Goal: Task Accomplishment & Management: Manage account settings

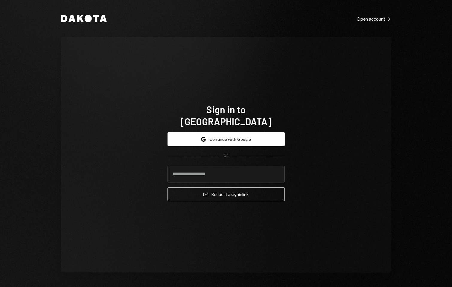
click at [251, 136] on button "Google Continue with Google" at bounding box center [225, 139] width 117 height 14
click at [262, 79] on div "Sign in to Dakota Google Continue with Google OR Email Request a sign in link" at bounding box center [226, 154] width 330 height 235
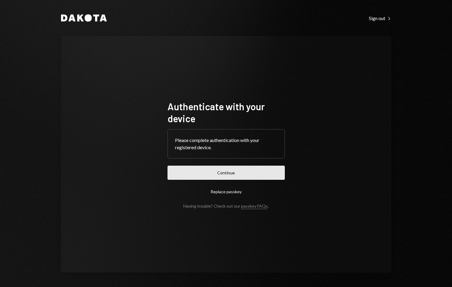
click at [236, 174] on button "Continue" at bounding box center [225, 172] width 117 height 14
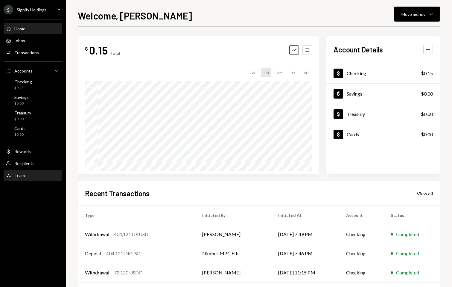
click at [24, 176] on div "Team" at bounding box center [19, 175] width 10 height 5
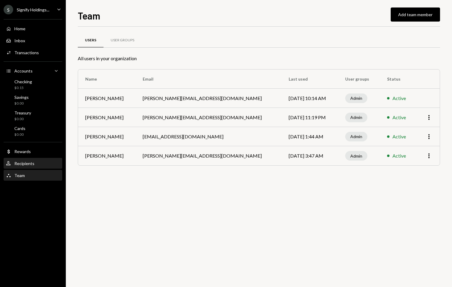
click at [25, 166] on div "User Recipients" at bounding box center [33, 163] width 54 height 10
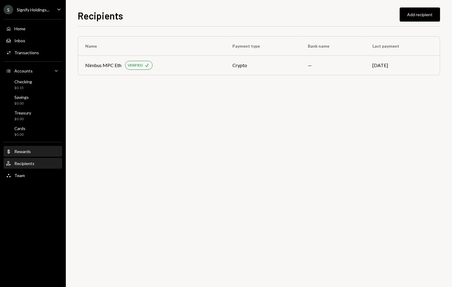
click at [25, 154] on div "Dollar Rewards" at bounding box center [18, 151] width 25 height 5
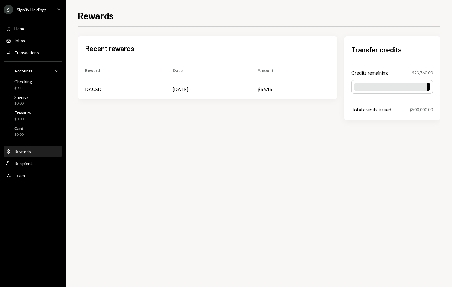
click at [39, 2] on ul "S Signify Holdings... Caret Down Home Home Inbox Inbox Activities Transactions …" at bounding box center [33, 91] width 66 height 182
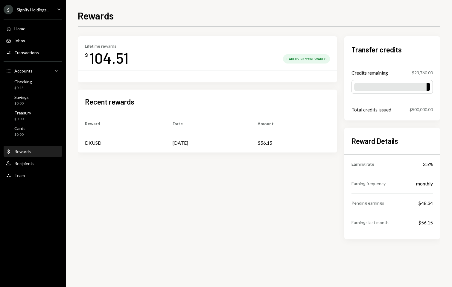
click at [39, 8] on div "Signify Holdings..." at bounding box center [33, 9] width 33 height 5
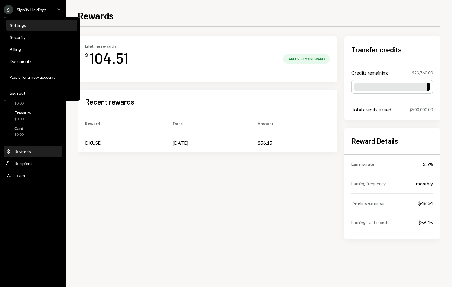
click at [38, 25] on div "Settings" at bounding box center [42, 25] width 64 height 5
